Goal: Information Seeking & Learning: Learn about a topic

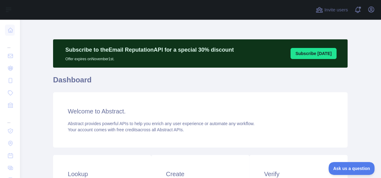
click at [11, 43] on div "..." at bounding box center [10, 43] width 10 height 12
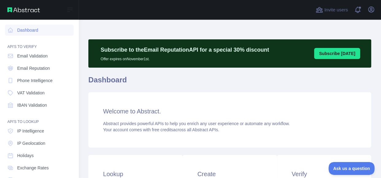
click at [10, 46] on div "API'S TO VERIFY" at bounding box center [39, 43] width 69 height 12
click at [45, 27] on link "Dashboard" at bounding box center [39, 30] width 69 height 11
click at [33, 31] on link "Dashboard" at bounding box center [39, 30] width 69 height 11
click at [373, 10] on icon "button" at bounding box center [371, 9] width 7 height 7
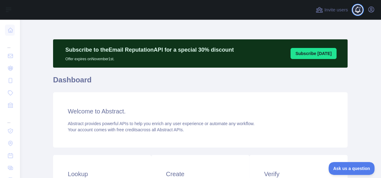
click at [356, 12] on span at bounding box center [360, 10] width 12 height 20
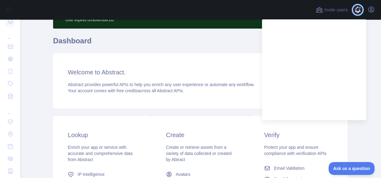
scroll to position [10, 0]
click at [10, 99] on link at bounding box center [10, 95] width 10 height 11
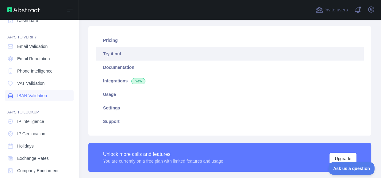
type textarea "**********"
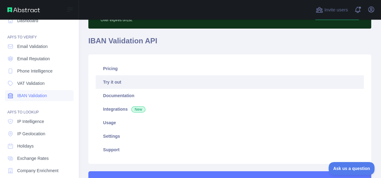
scroll to position [39, 0]
click at [16, 84] on link "VAT Validation" at bounding box center [39, 83] width 69 height 11
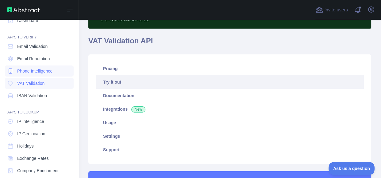
click at [10, 71] on icon at bounding box center [10, 71] width 6 height 6
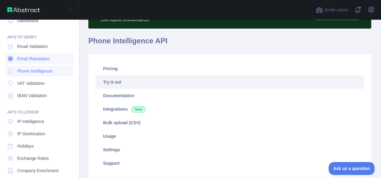
click at [28, 58] on span "Email Reputation" at bounding box center [33, 59] width 33 height 6
